Goal: Task Accomplishment & Management: Manage account settings

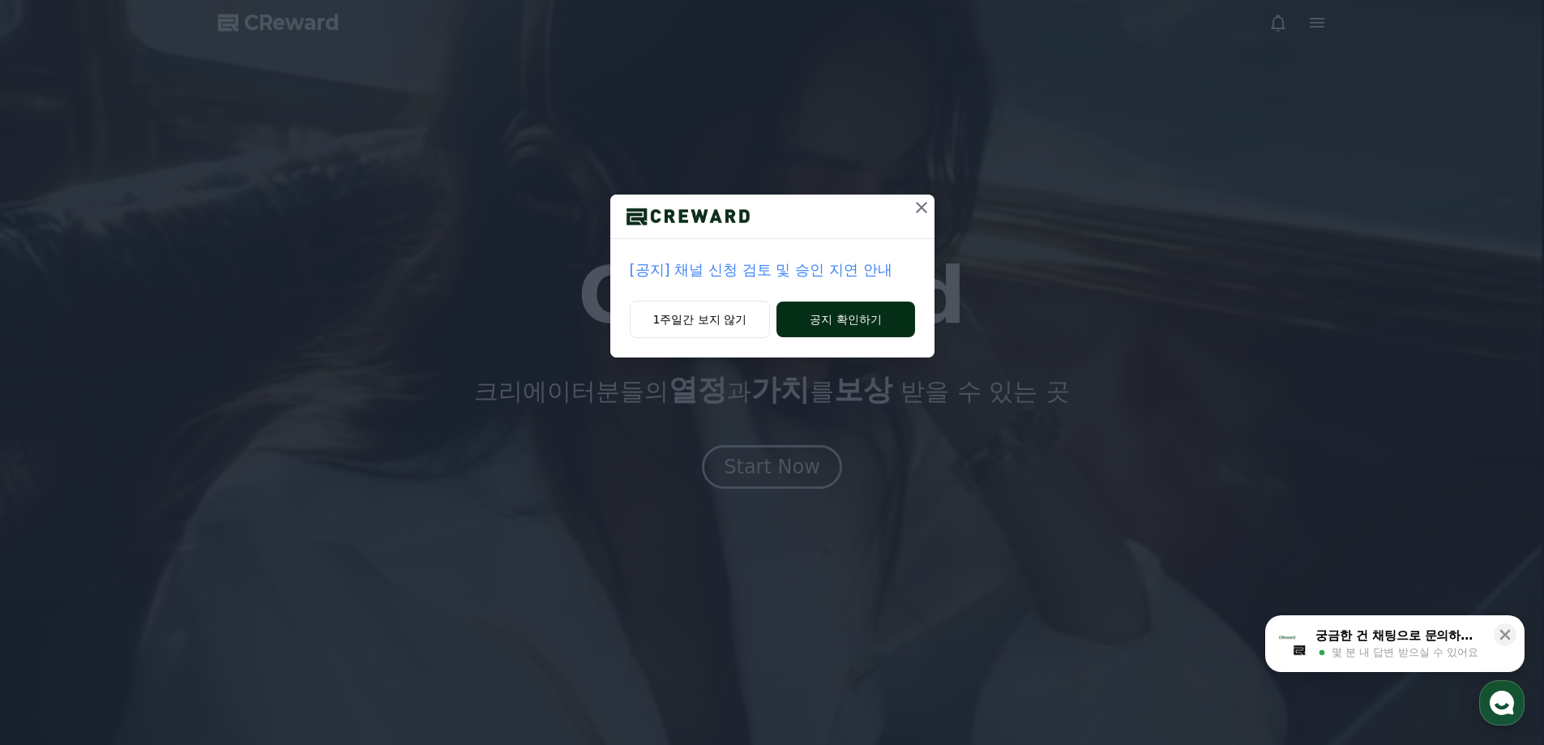
click at [885, 313] on button "공지 확인하기" at bounding box center [845, 319] width 138 height 36
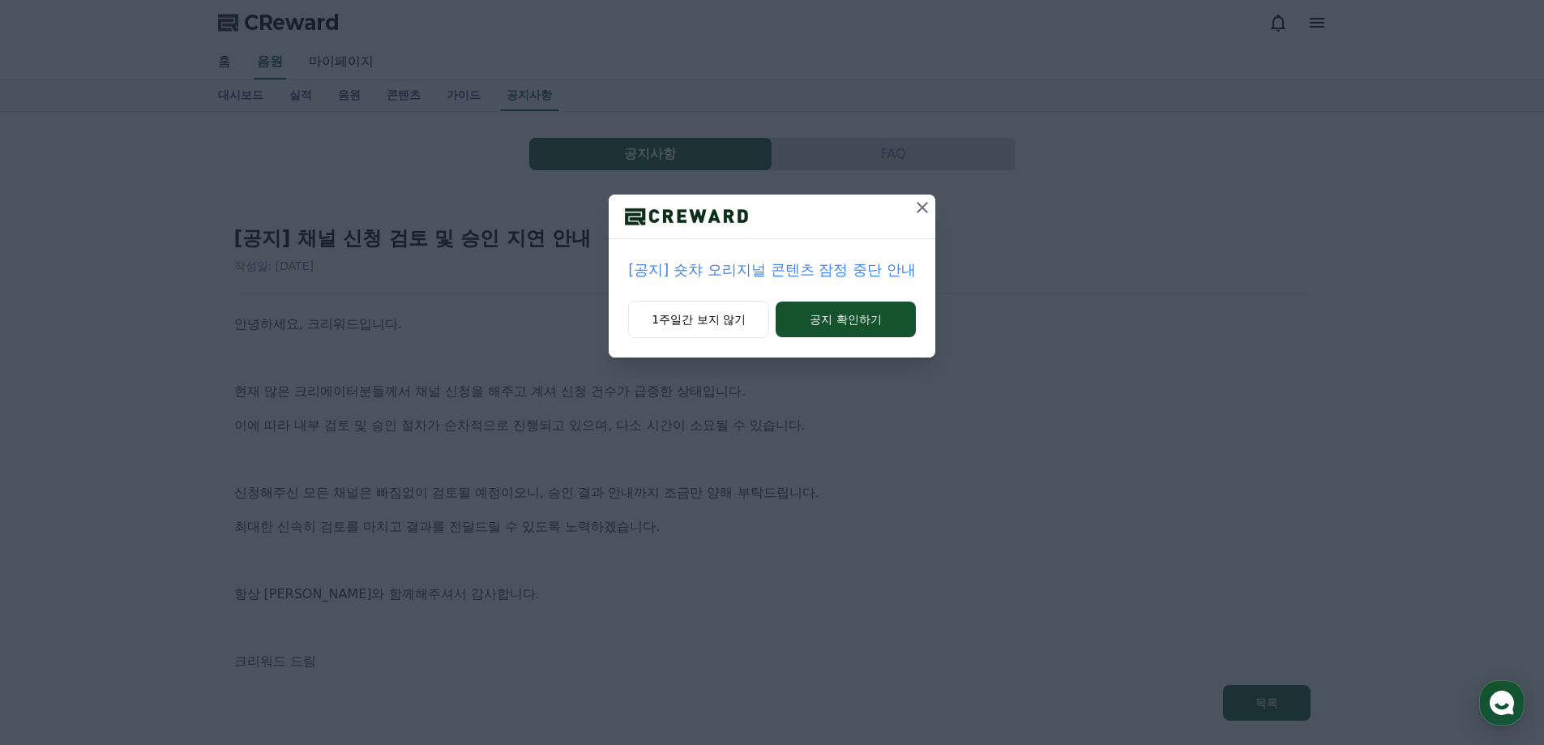
click at [919, 193] on div "[공지] 숏챠 오리지널 콘텐츠 잠정 중단 안내 1주일간 보지 않기 공지 확인하기" at bounding box center [772, 191] width 1544 height 383
click at [919, 203] on icon at bounding box center [922, 207] width 19 height 19
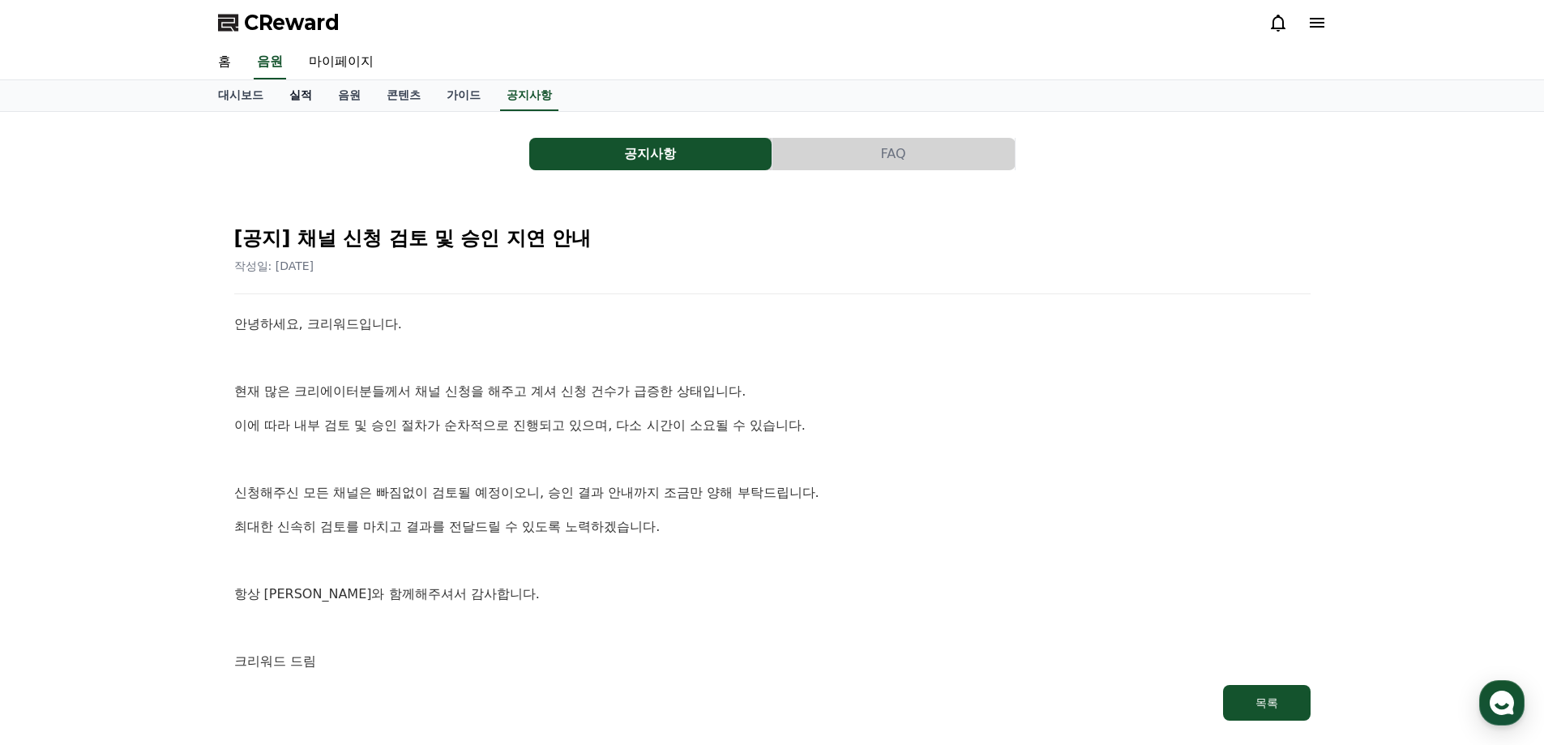
click at [289, 97] on link "실적" at bounding box center [300, 95] width 49 height 31
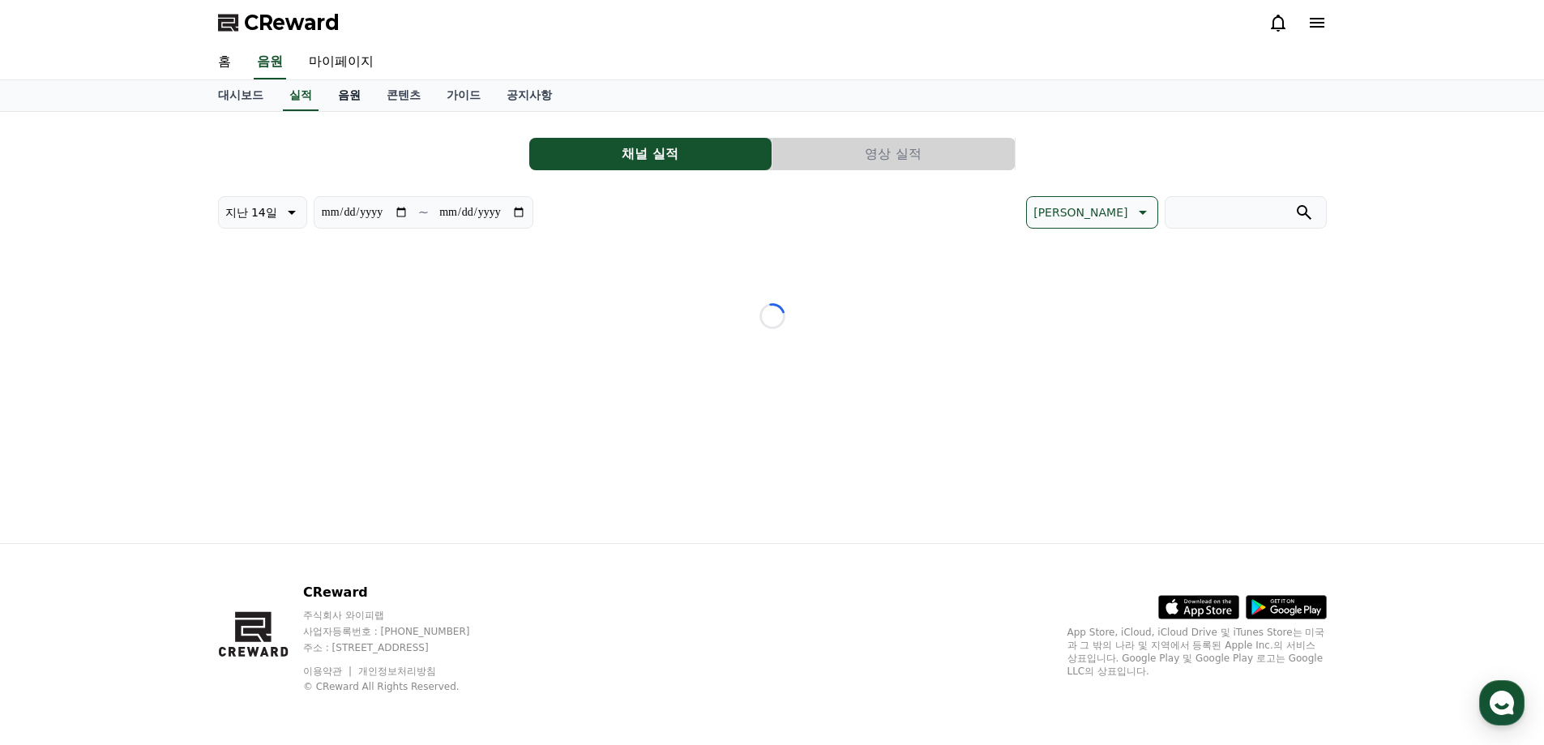
click at [326, 94] on link "음원" at bounding box center [349, 95] width 49 height 31
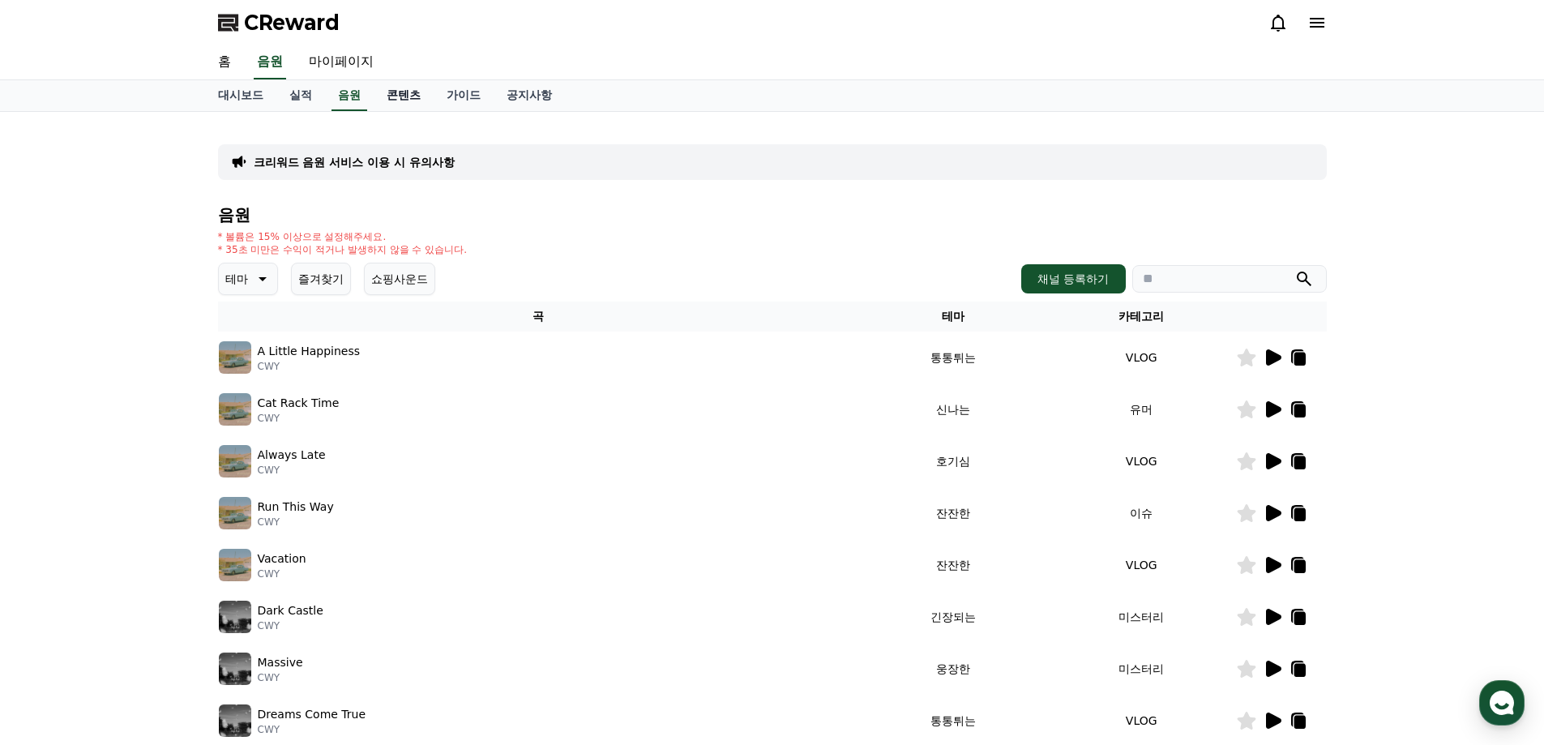
click at [389, 94] on link "콘텐츠" at bounding box center [404, 95] width 60 height 31
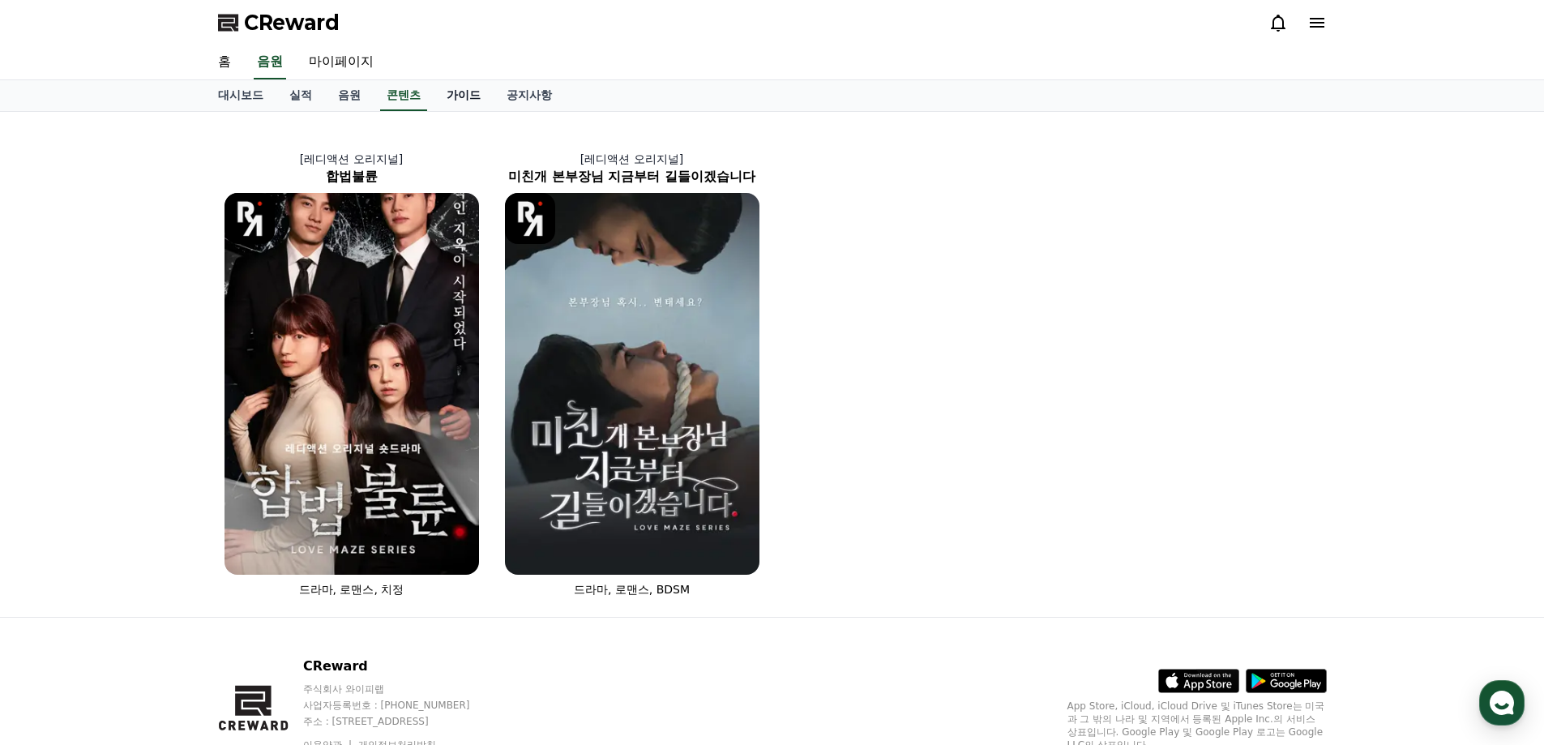
click at [471, 92] on link "가이드" at bounding box center [464, 95] width 60 height 31
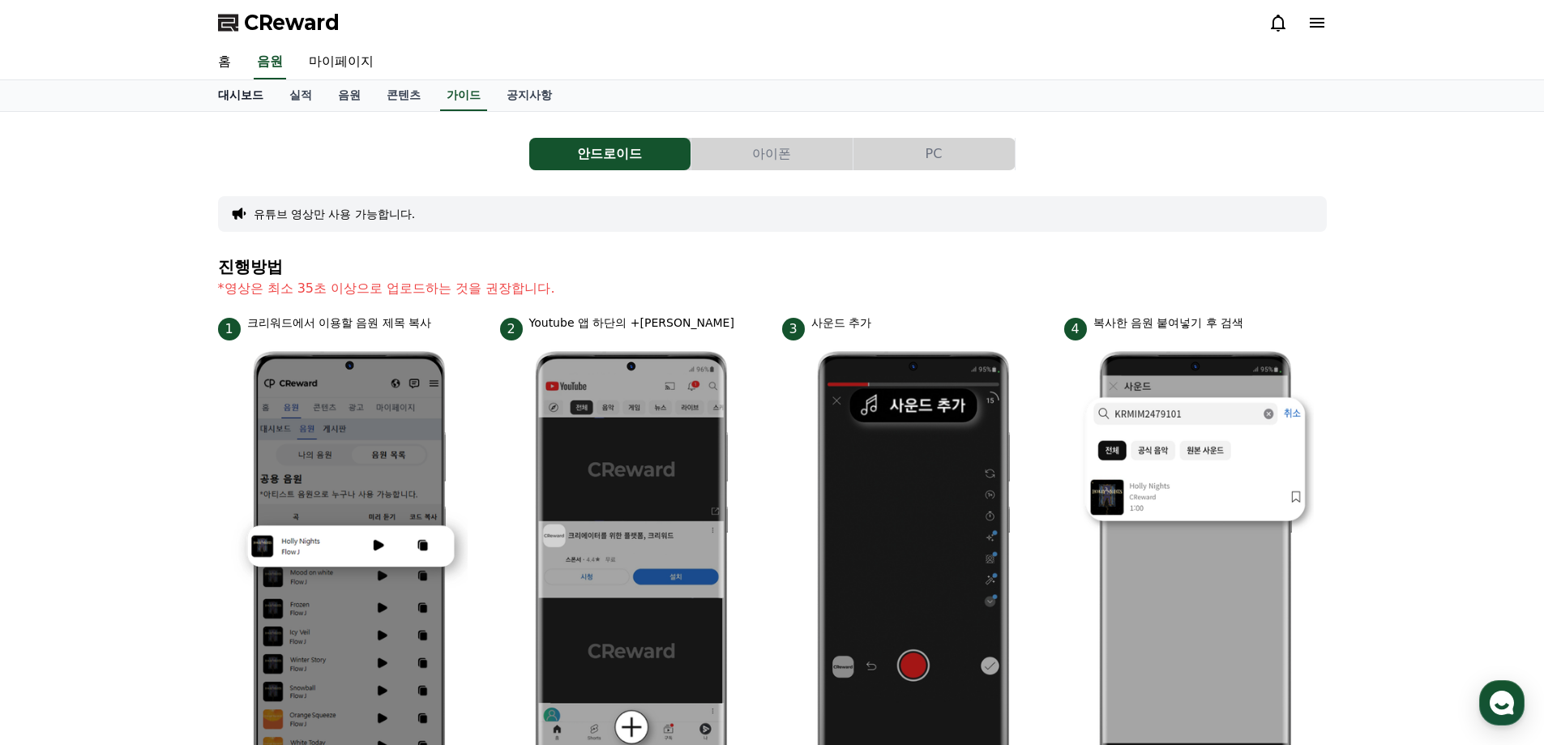
click at [228, 97] on link "대시보드" at bounding box center [240, 95] width 71 height 31
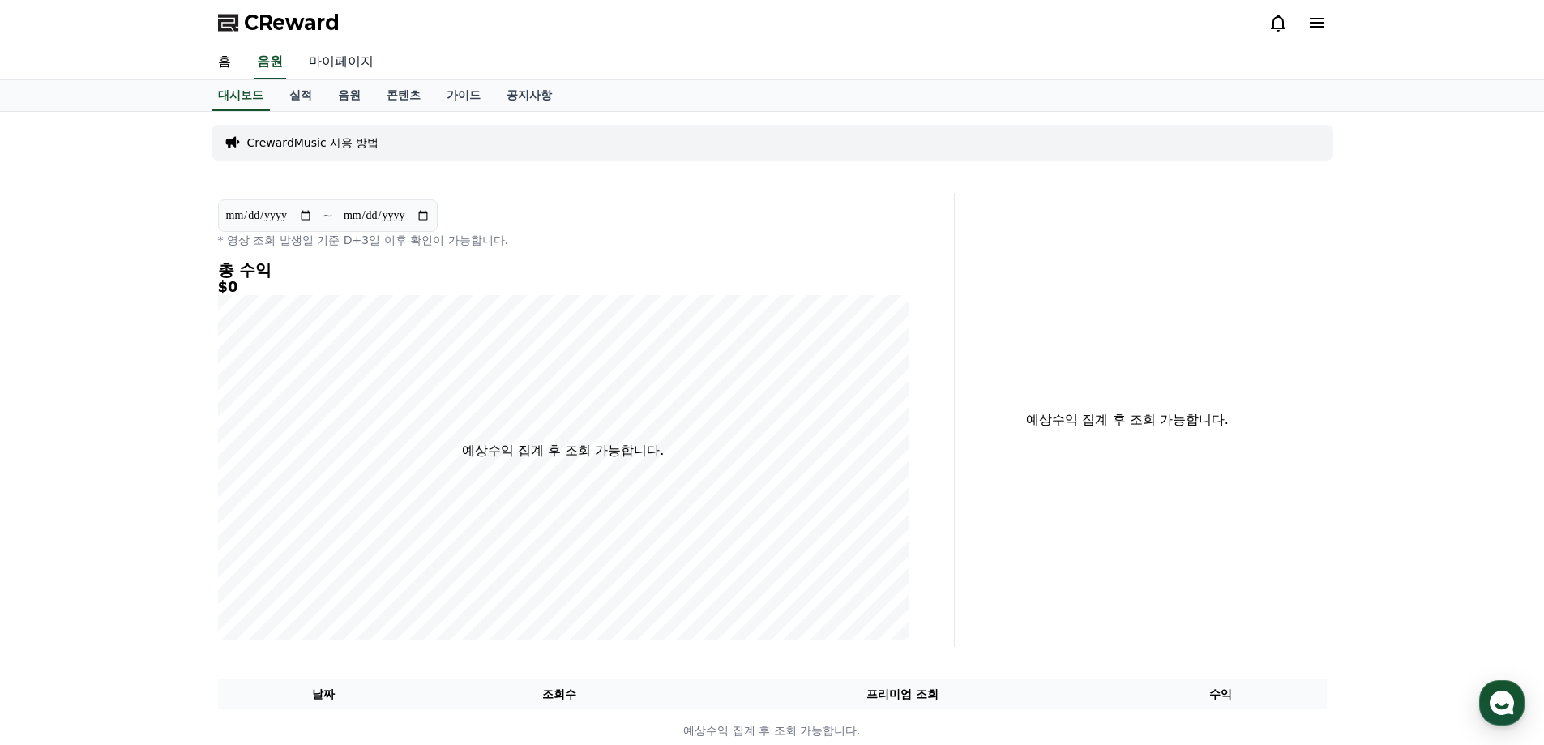
click at [348, 47] on link "마이페이지" at bounding box center [341, 62] width 91 height 34
select select "**********"
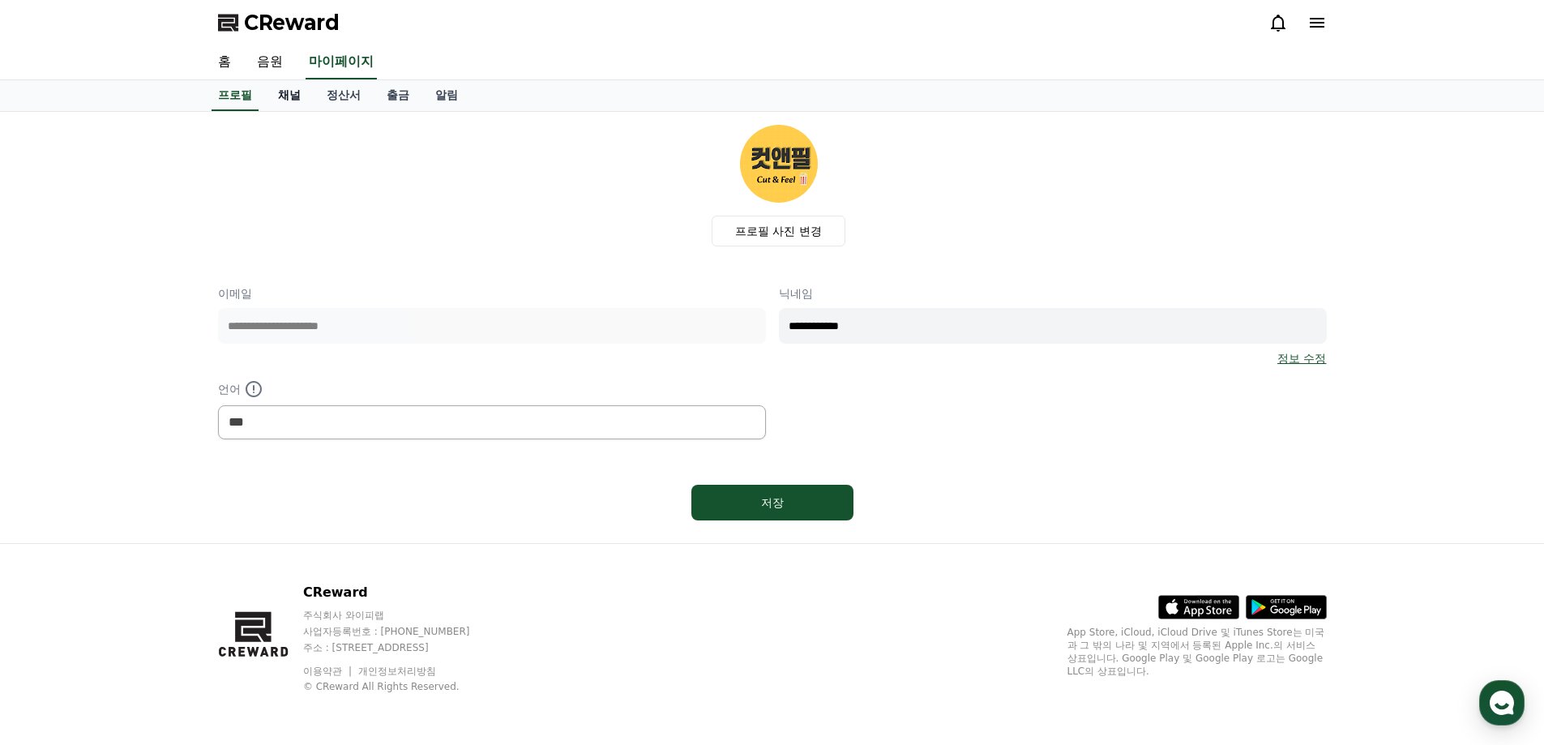
click at [299, 89] on link "채널" at bounding box center [289, 95] width 49 height 31
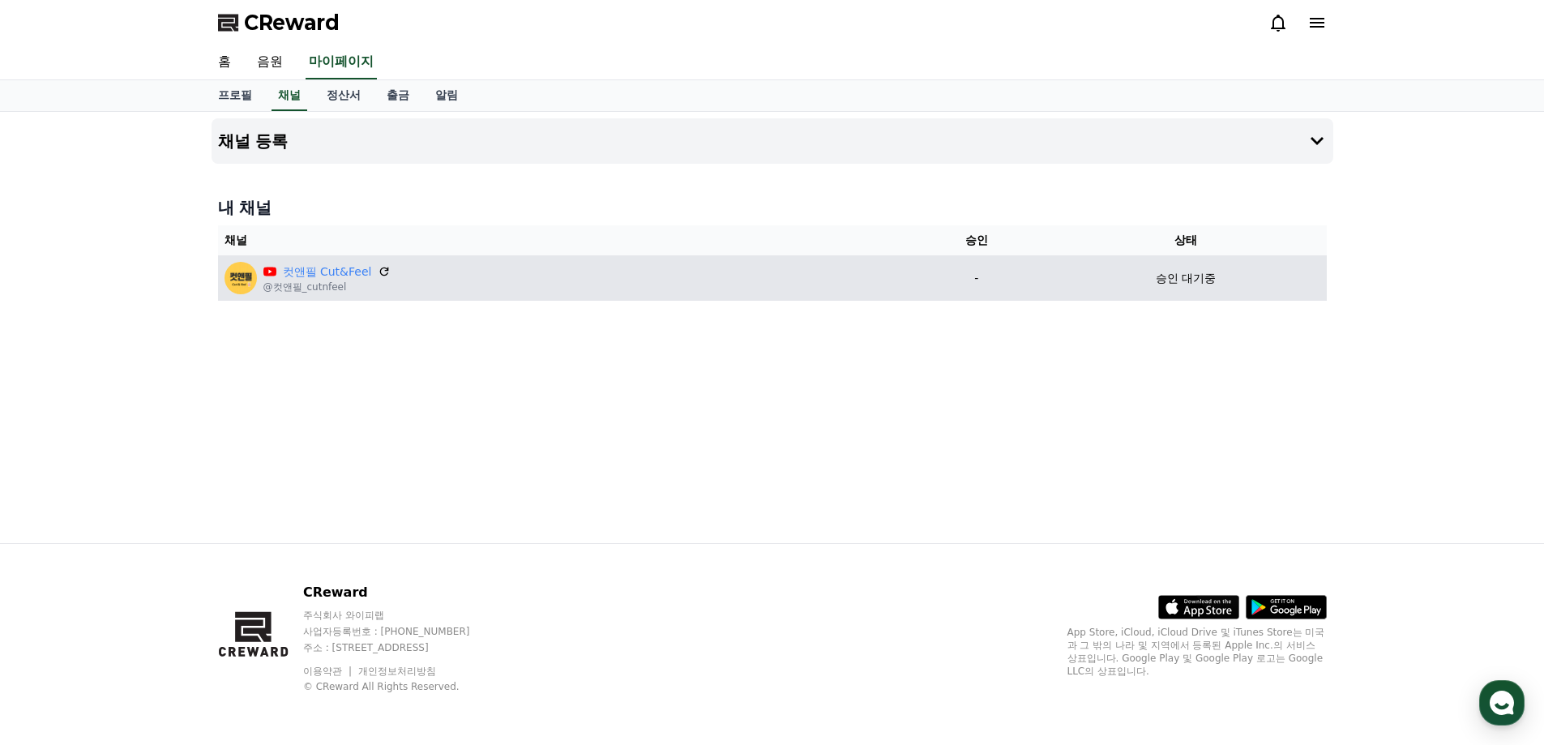
click at [1190, 279] on p "승인 대기중" at bounding box center [1186, 278] width 60 height 17
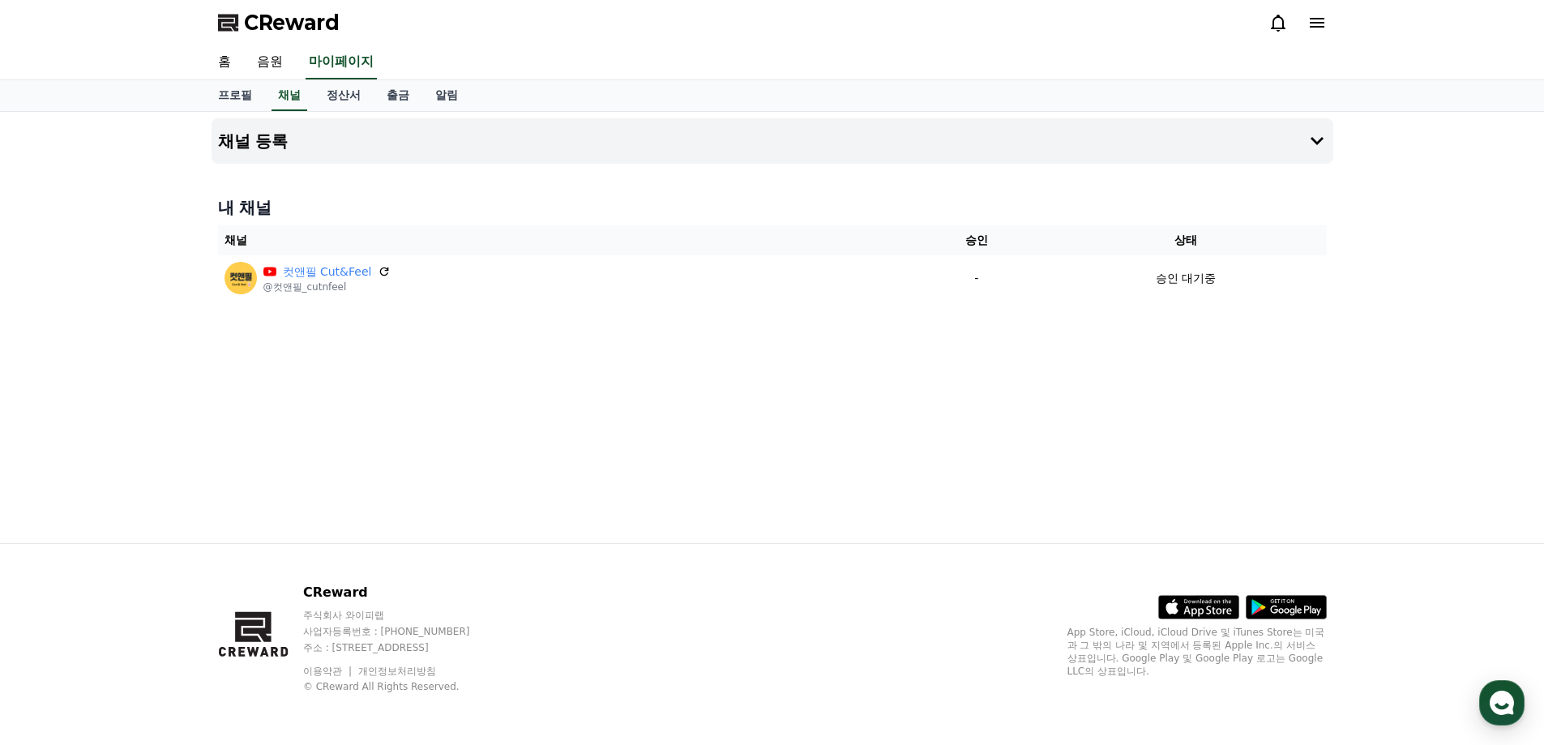
click at [1104, 355] on div "채널 등록 내 채널 채널 승인 상태 컷앤필 Cut&Feel @컷앤필_cutnfeel - 승인 대기중" at bounding box center [772, 327] width 1135 height 431
click at [1219, 371] on div "채널 등록 내 채널 채널 승인 상태 컷앤필 Cut&Feel @컷앤필_cutnfeel - 승인 대기중" at bounding box center [772, 327] width 1135 height 431
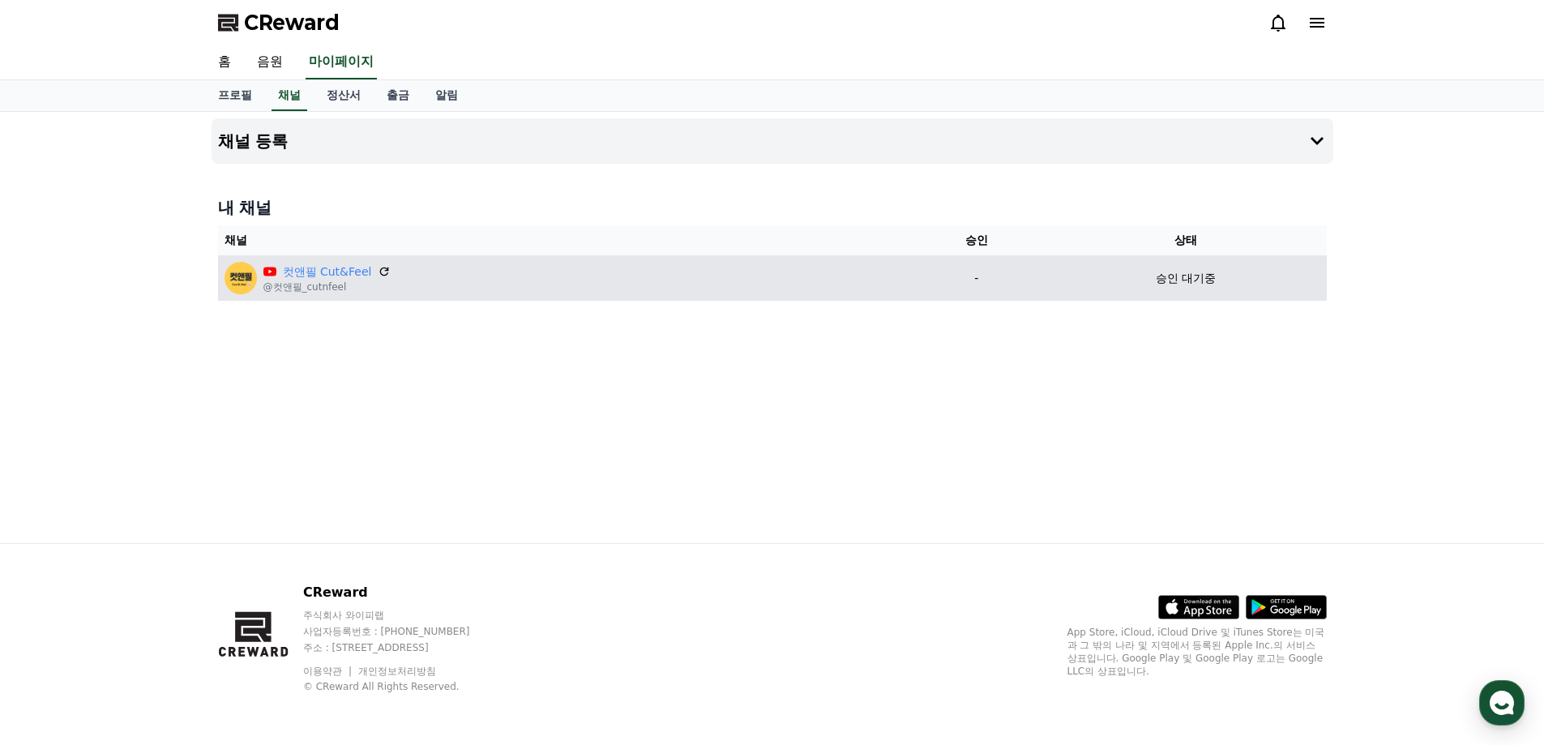
click at [333, 297] on td "컷앤필 Cut&Feel @컷앤필_cutnfeel" at bounding box center [563, 277] width 691 height 45
click at [383, 273] on icon at bounding box center [385, 271] width 15 height 15
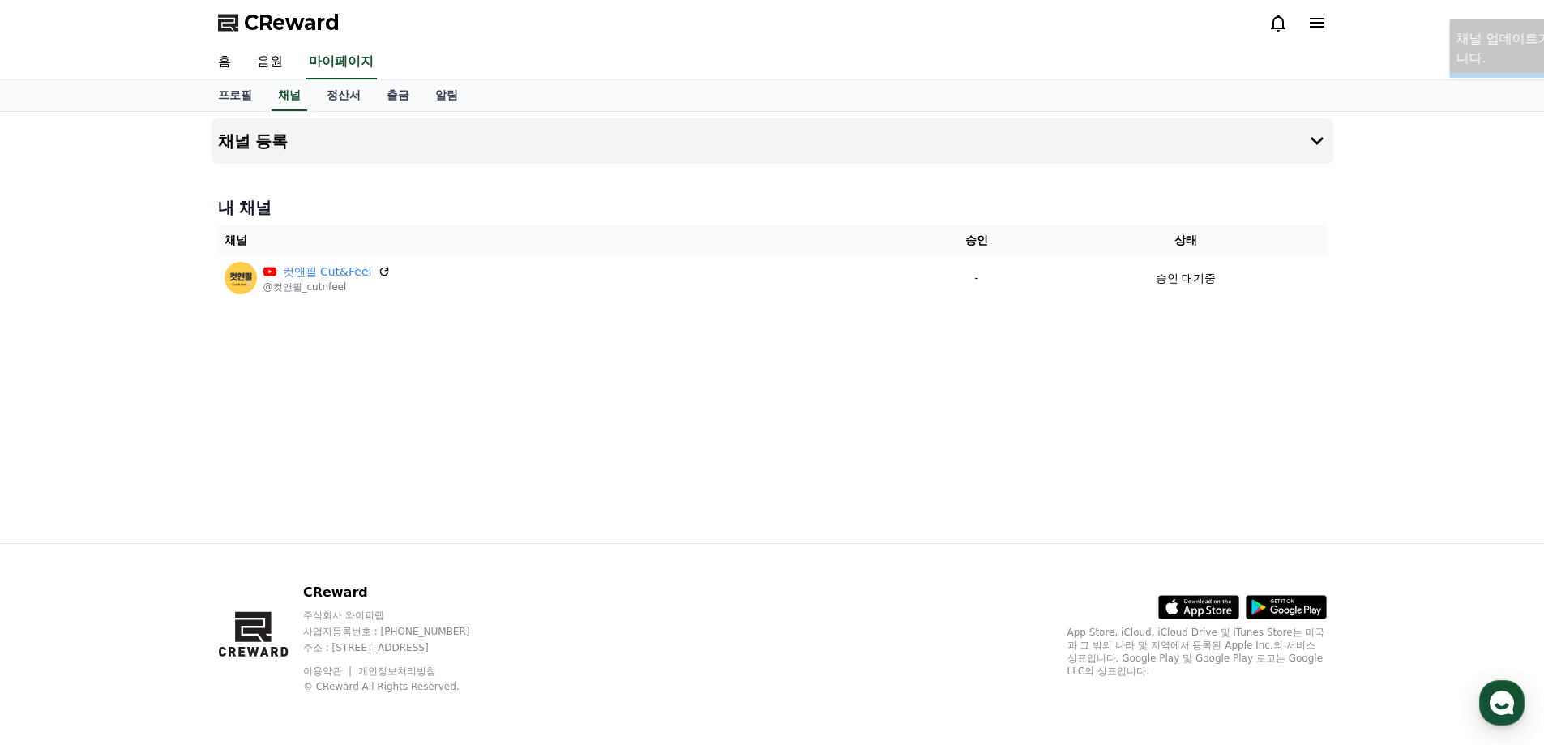
click at [1129, 383] on div "채널 등록 내 채널 채널 승인 상태 컷앤필 Cut&Feel @컷앤필_cutnfeel - 승인 대기중" at bounding box center [772, 327] width 1135 height 431
